Goal: Information Seeking & Learning: Learn about a topic

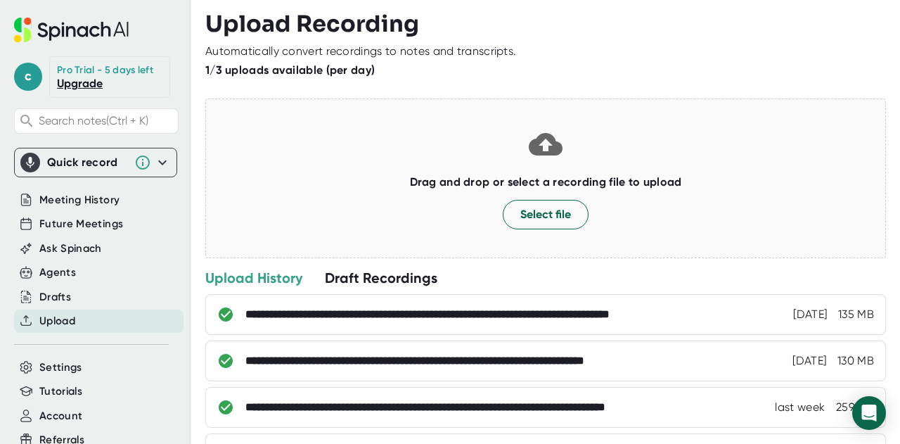
scroll to position [288, 0]
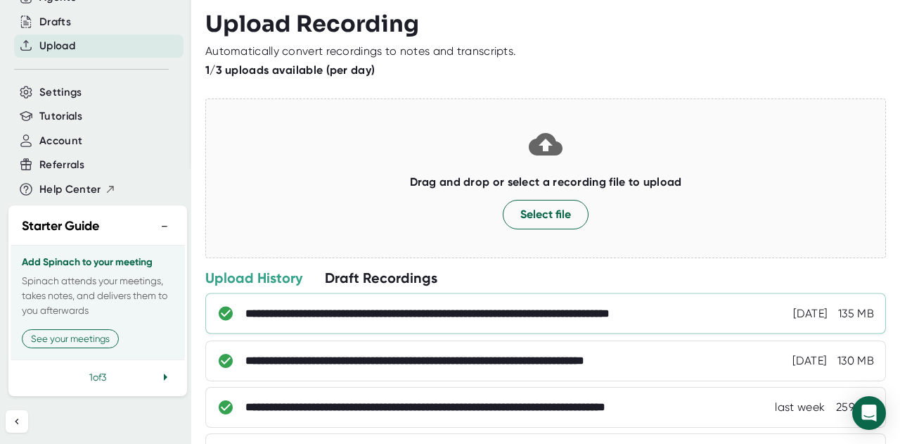
click at [362, 310] on div "**********" at bounding box center [495, 314] width 501 height 14
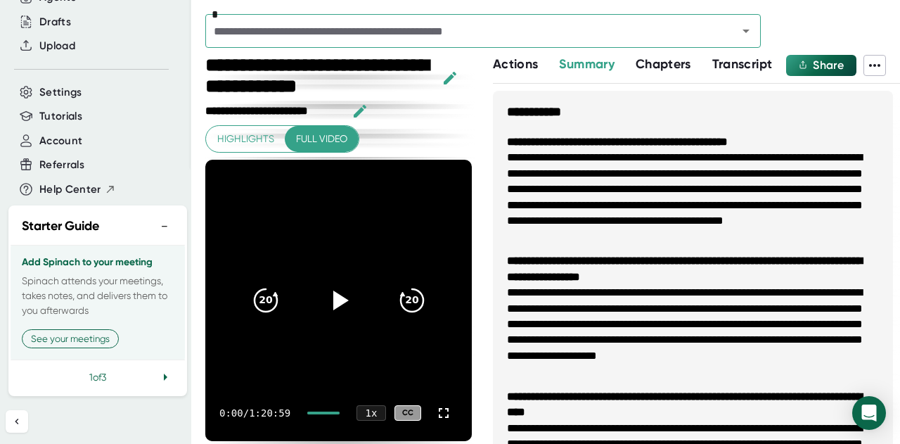
click at [748, 70] on span "Transcript" at bounding box center [743, 63] width 60 height 15
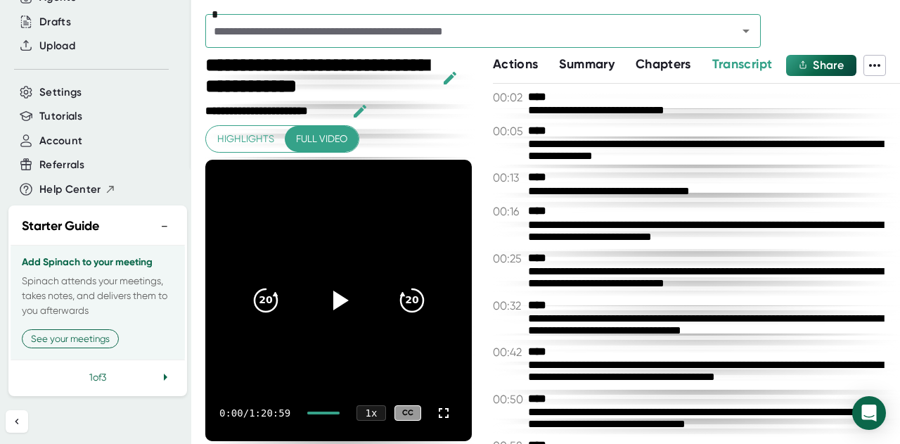
click at [641, 68] on span "Chapters" at bounding box center [664, 63] width 56 height 15
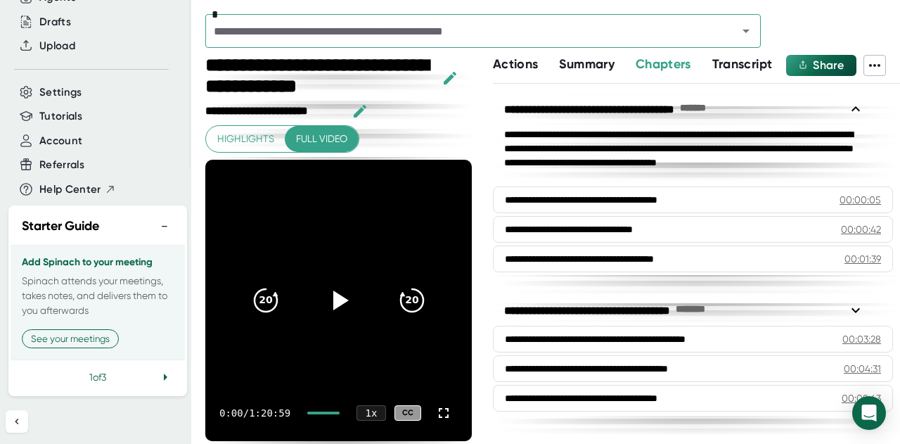
click at [583, 47] on div "*" at bounding box center [483, 31] width 556 height 34
click at [251, 132] on span "Highlights" at bounding box center [245, 139] width 57 height 18
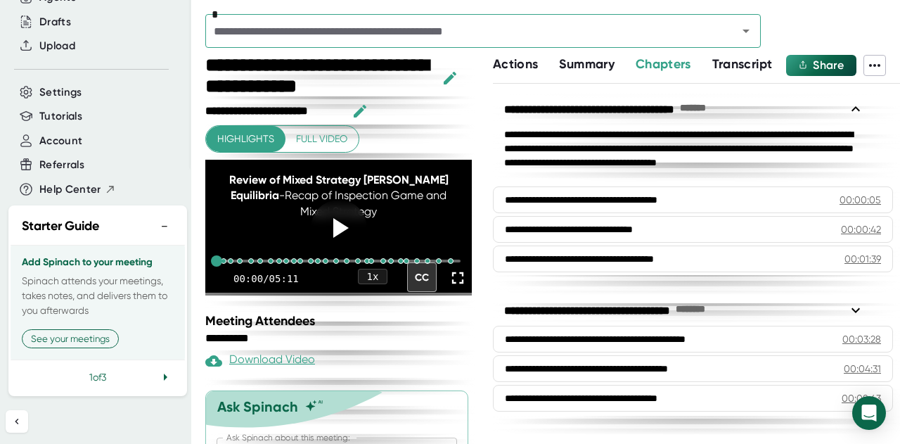
click at [448, 288] on icon at bounding box center [458, 278] width 20 height 20
